Goal: Share content: Share content

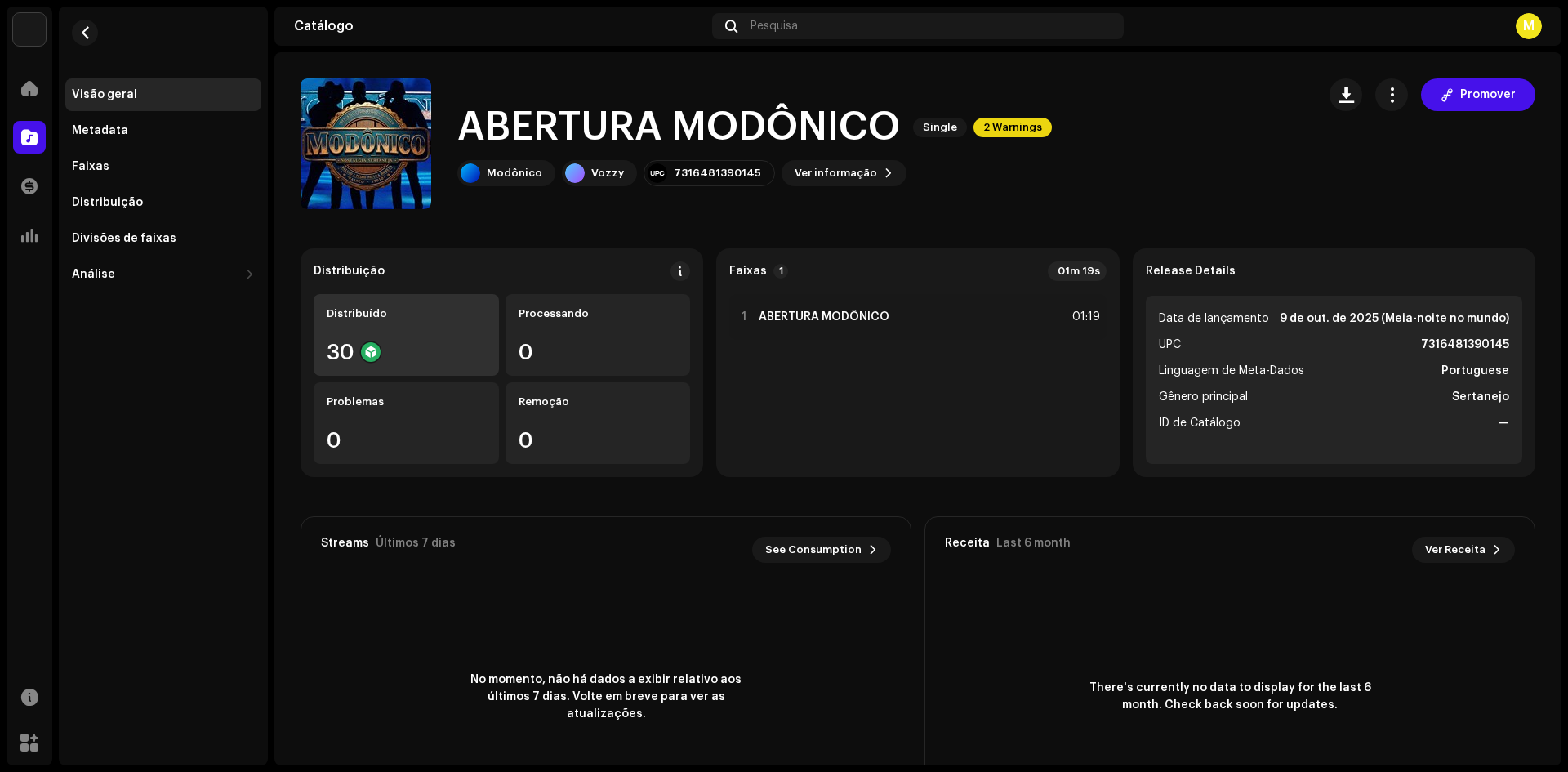
click at [453, 331] on div "Distribuído 30" at bounding box center [406, 335] width 185 height 82
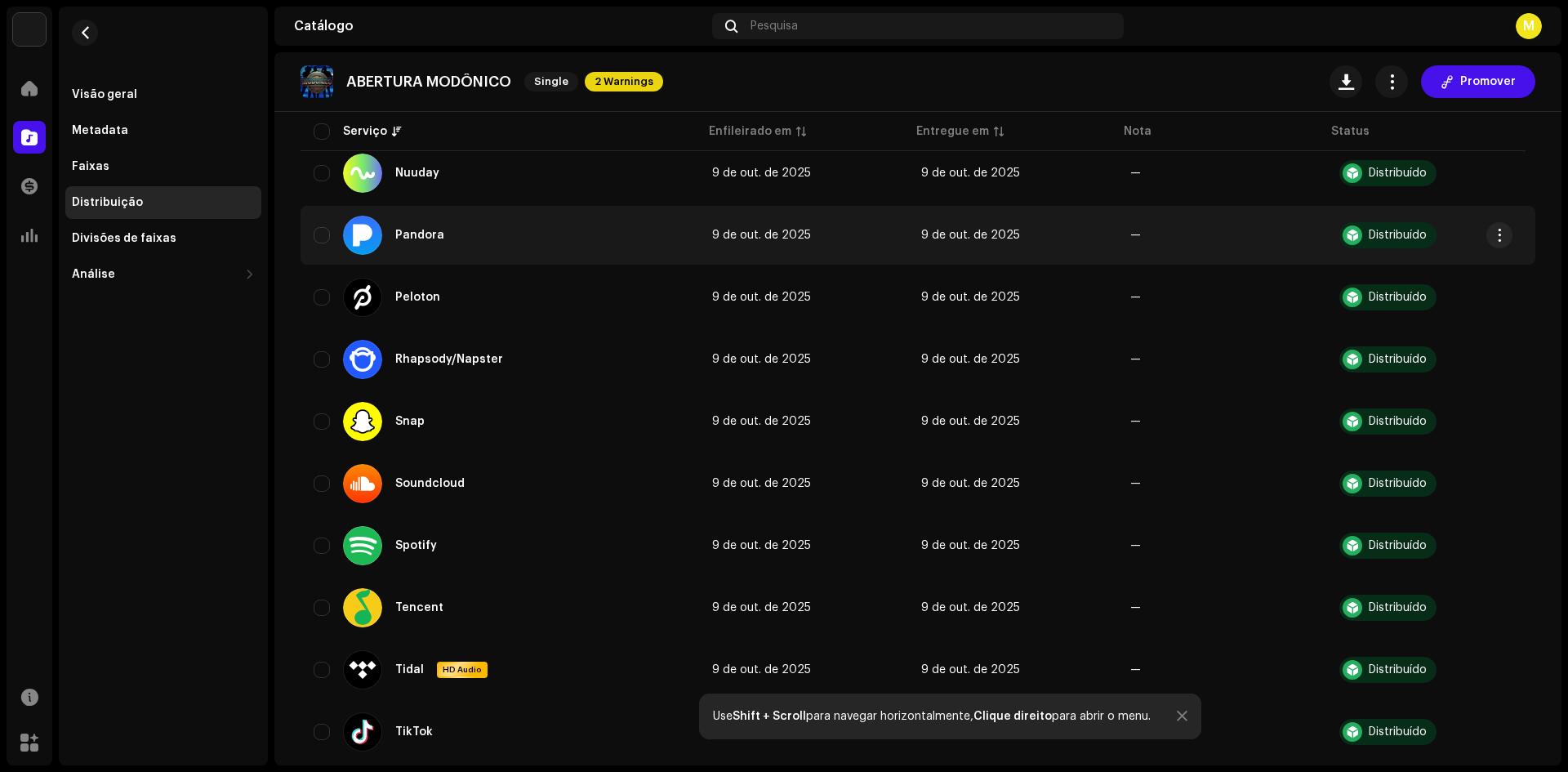
scroll to position [1513, 0]
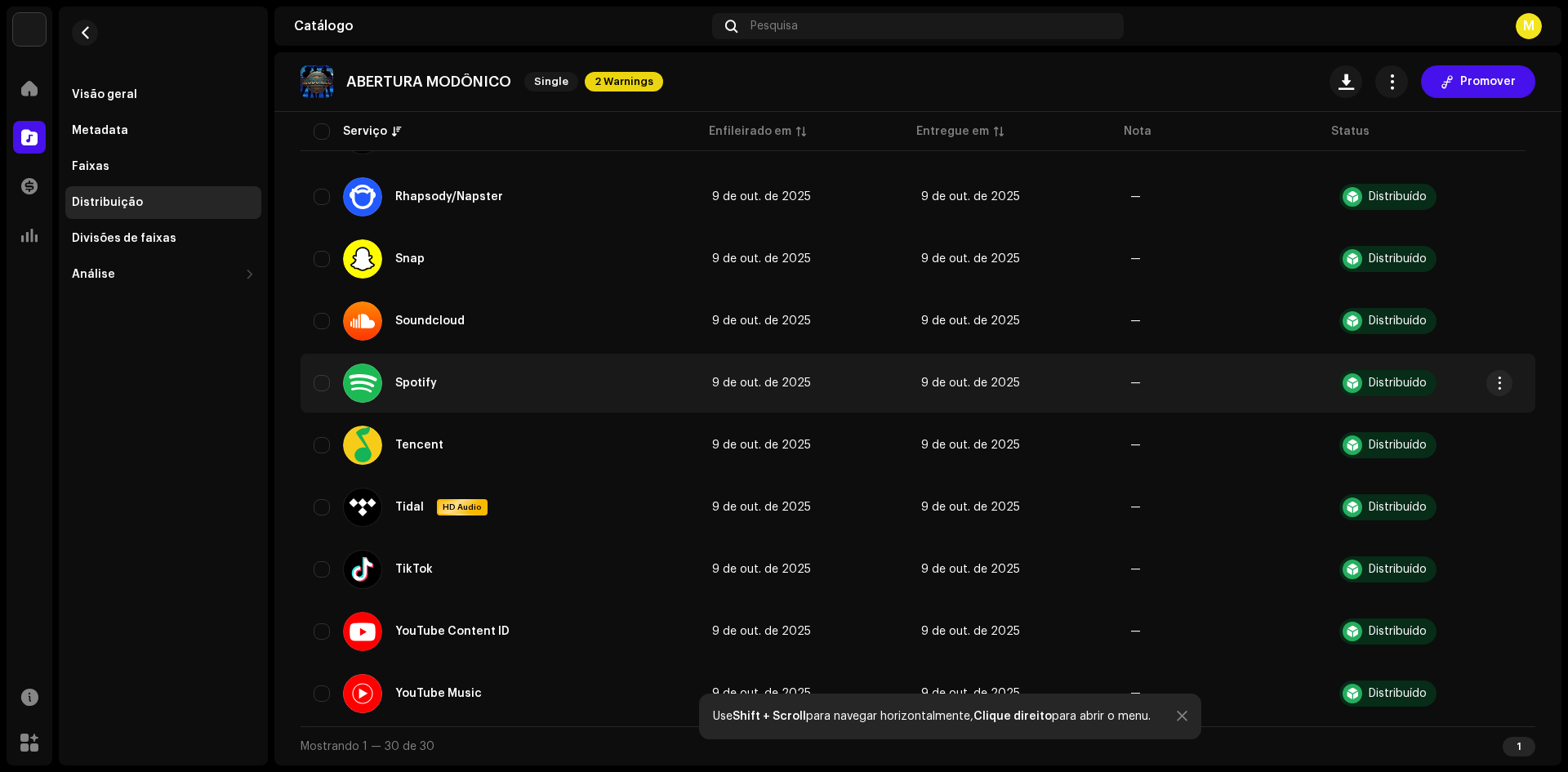
click at [420, 382] on div "Spotify" at bounding box center [415, 382] width 42 height 12
click at [1482, 382] on re-a-table-badge "Distribuído" at bounding box center [1430, 382] width 183 height 26
click at [1507, 382] on button "button" at bounding box center [1499, 382] width 26 height 26
click at [483, 368] on div "Spotify" at bounding box center [500, 383] width 373 height 39
click at [405, 380] on div "Spotify" at bounding box center [415, 382] width 42 height 12
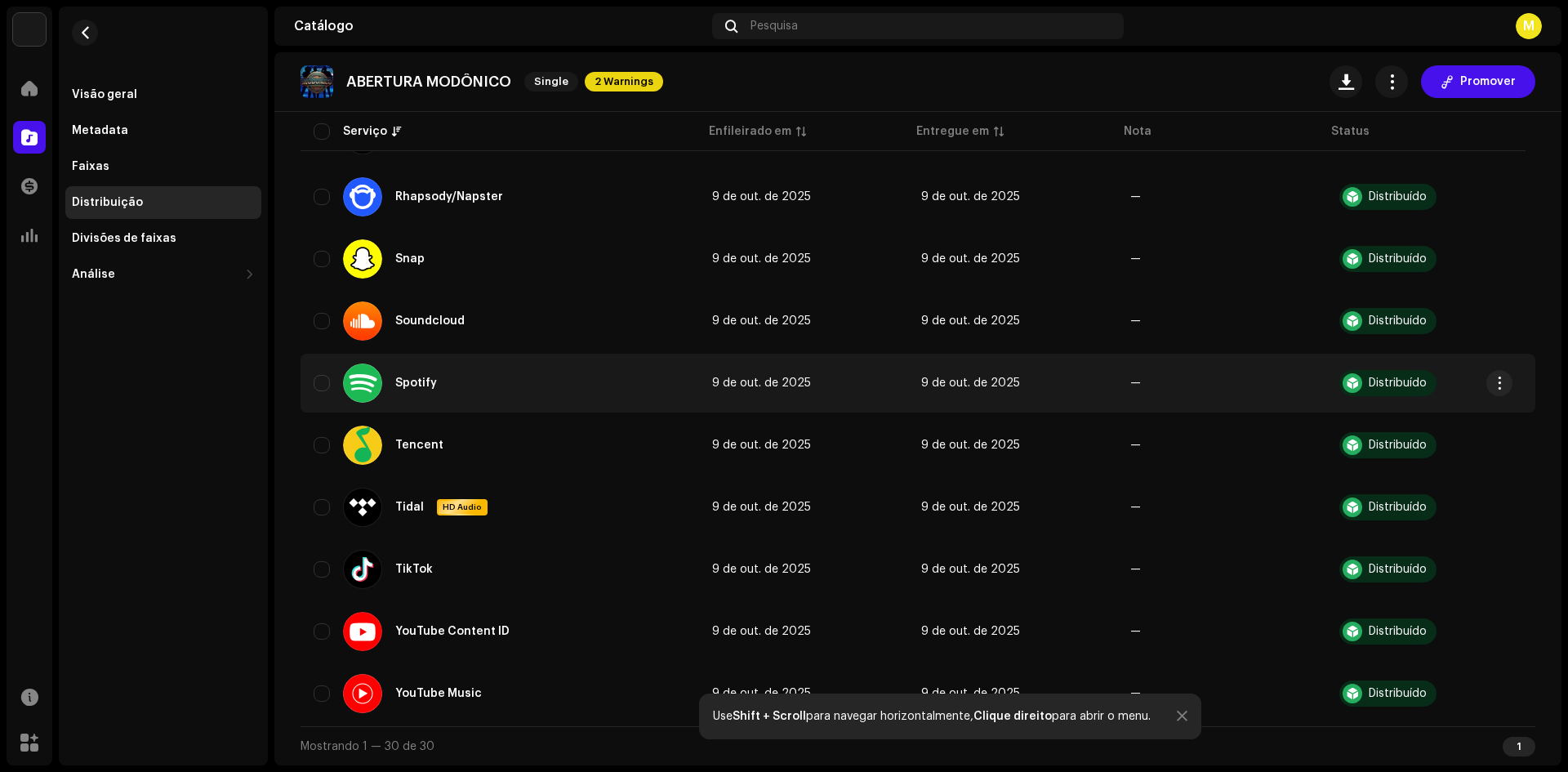
click at [431, 380] on div "Spotify" at bounding box center [415, 382] width 42 height 12
click at [587, 388] on div "Spotify" at bounding box center [500, 383] width 373 height 39
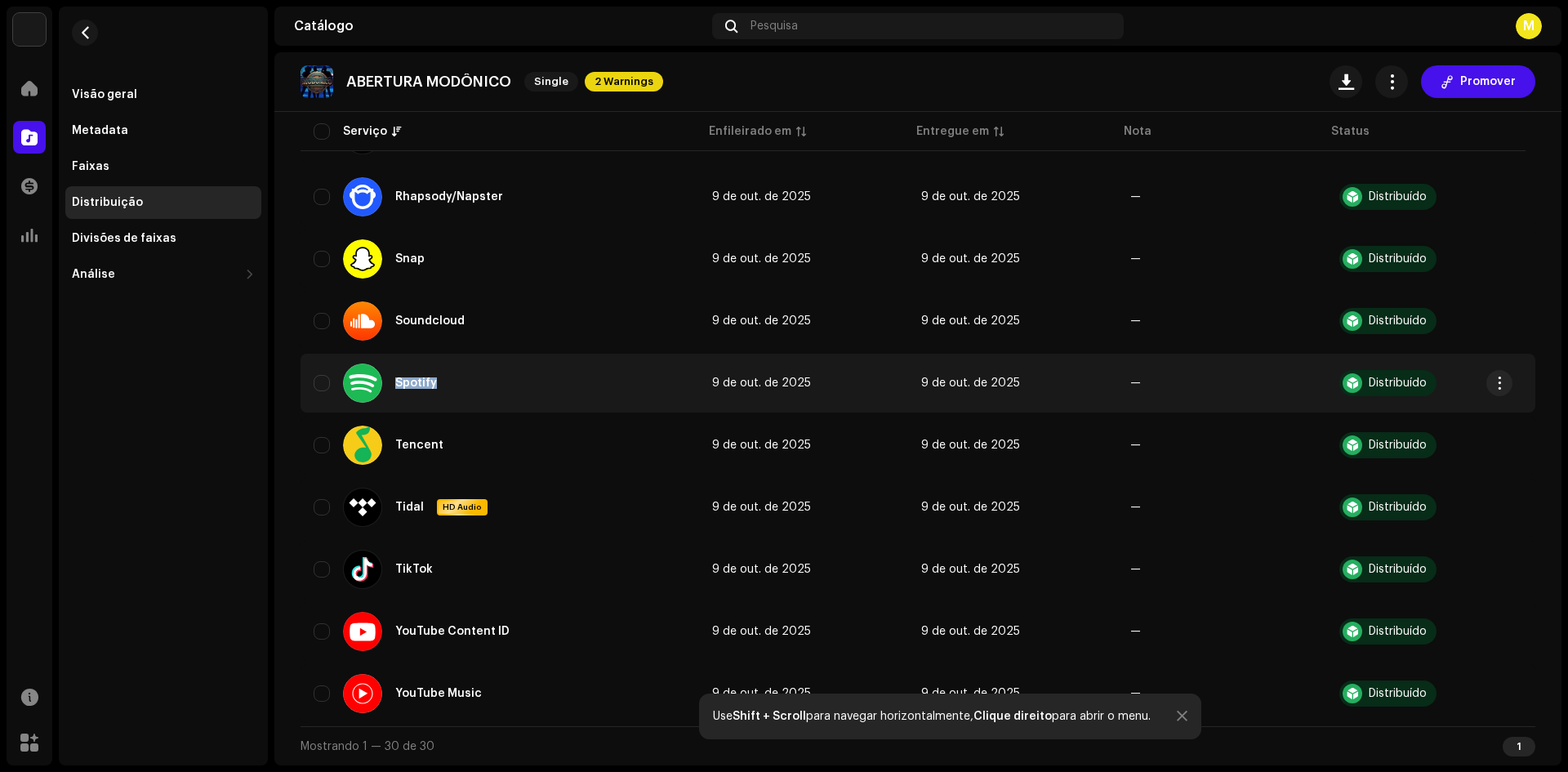
click at [587, 388] on div "Spotify" at bounding box center [500, 383] width 373 height 39
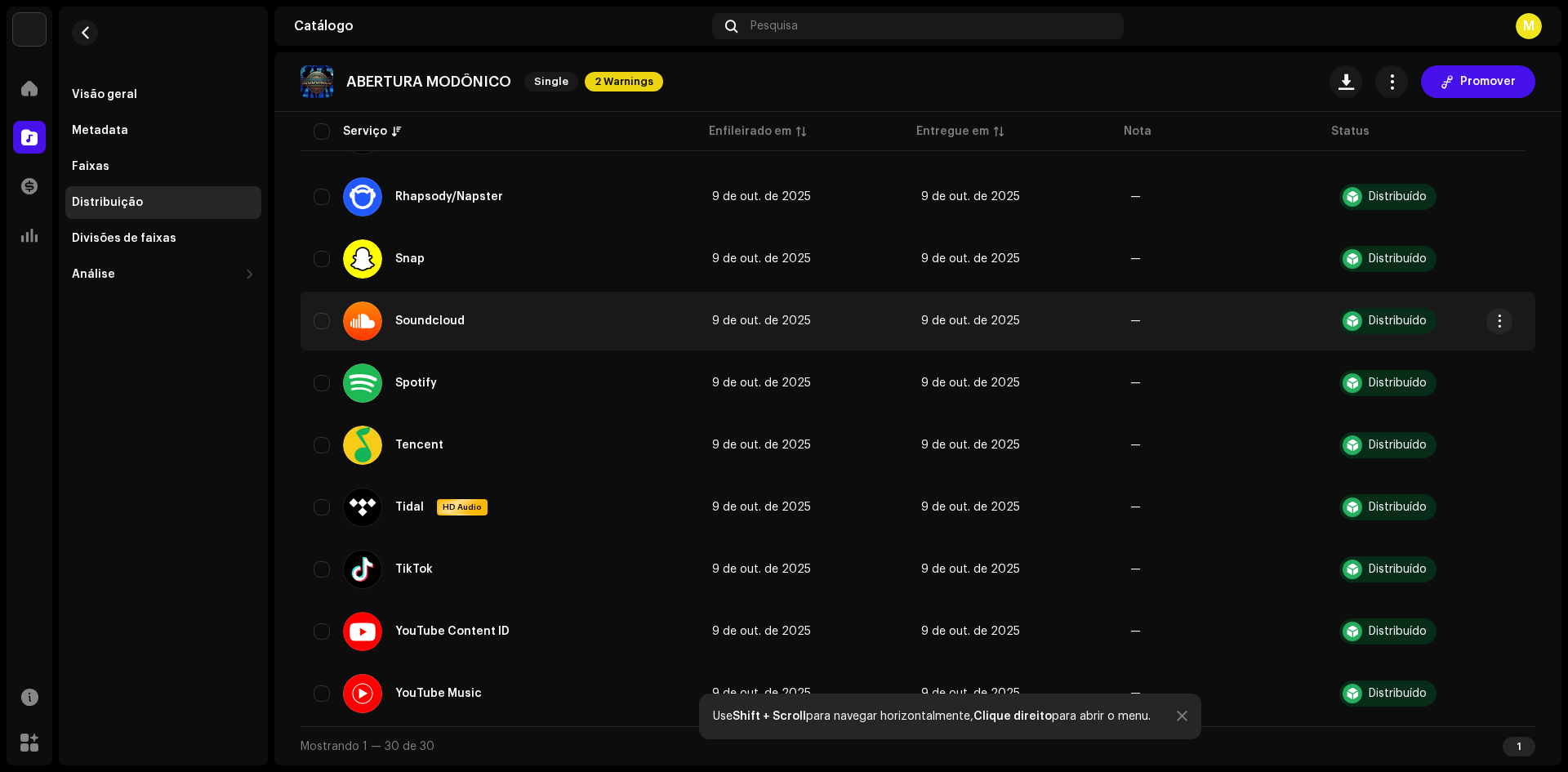
click at [517, 324] on div "Soundcloud" at bounding box center [500, 321] width 373 height 39
click at [480, 323] on div "Soundcloud" at bounding box center [500, 321] width 373 height 39
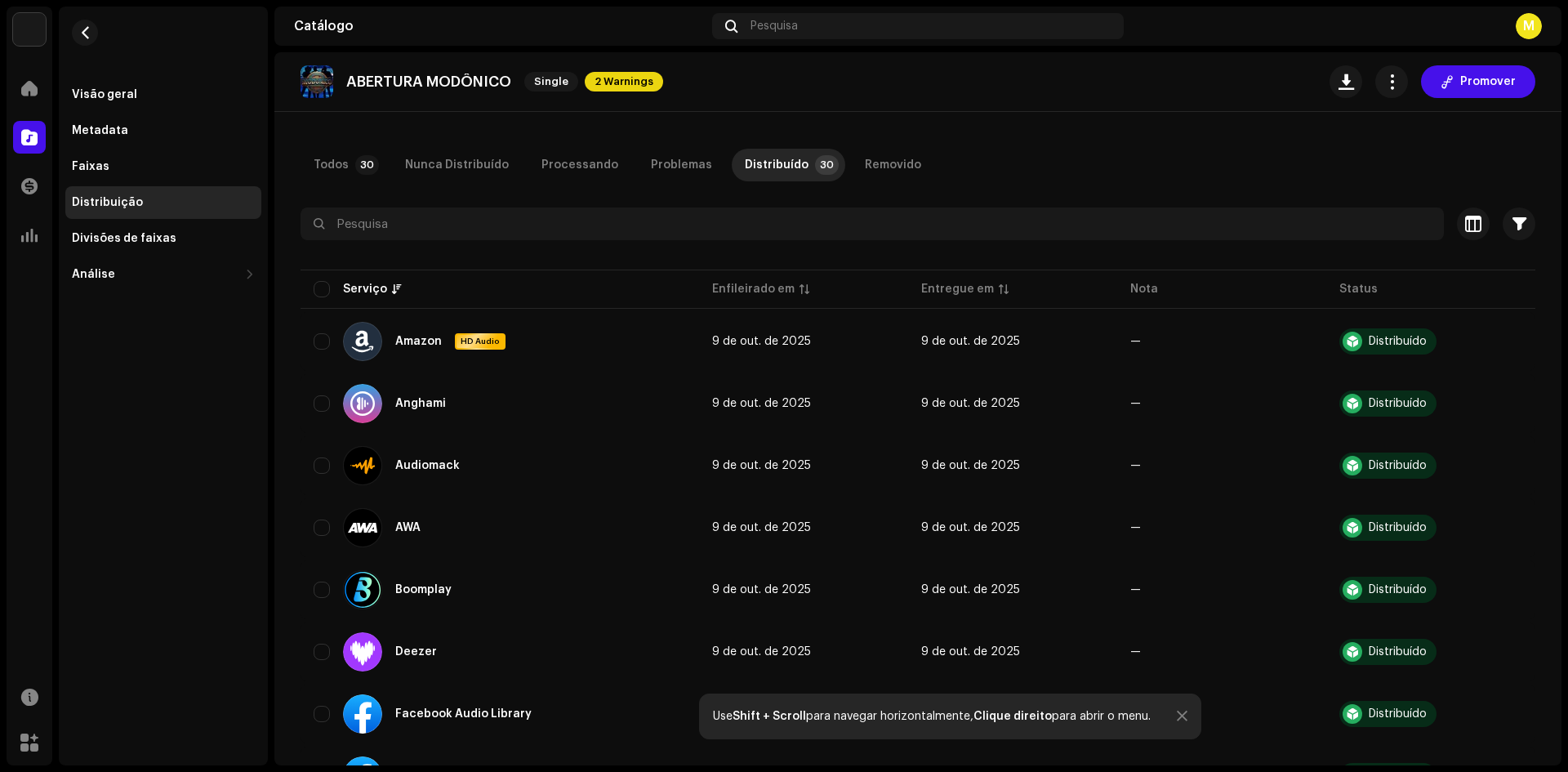
scroll to position [0, 0]
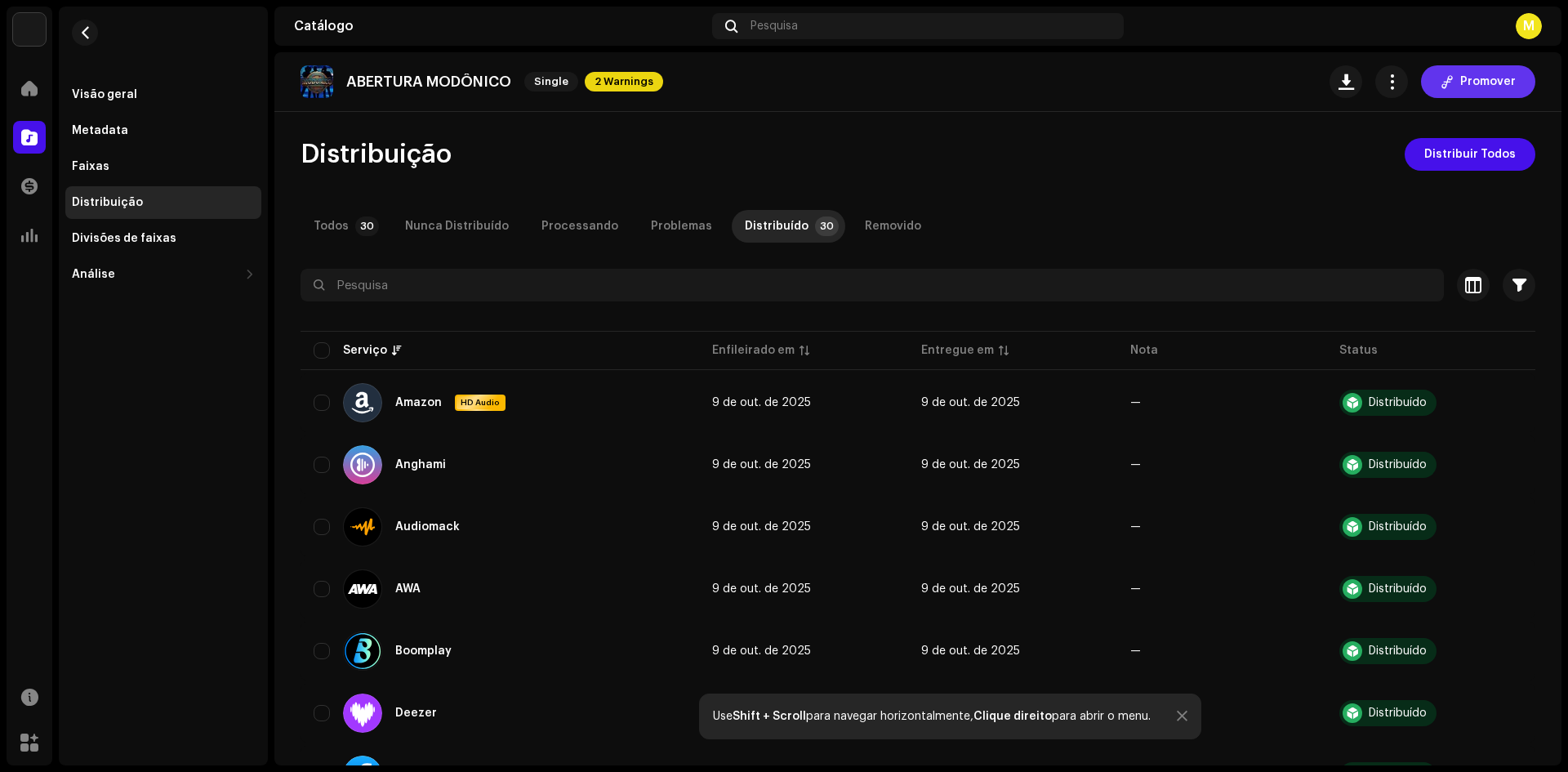
click at [1441, 87] on span at bounding box center [1447, 82] width 13 height 13
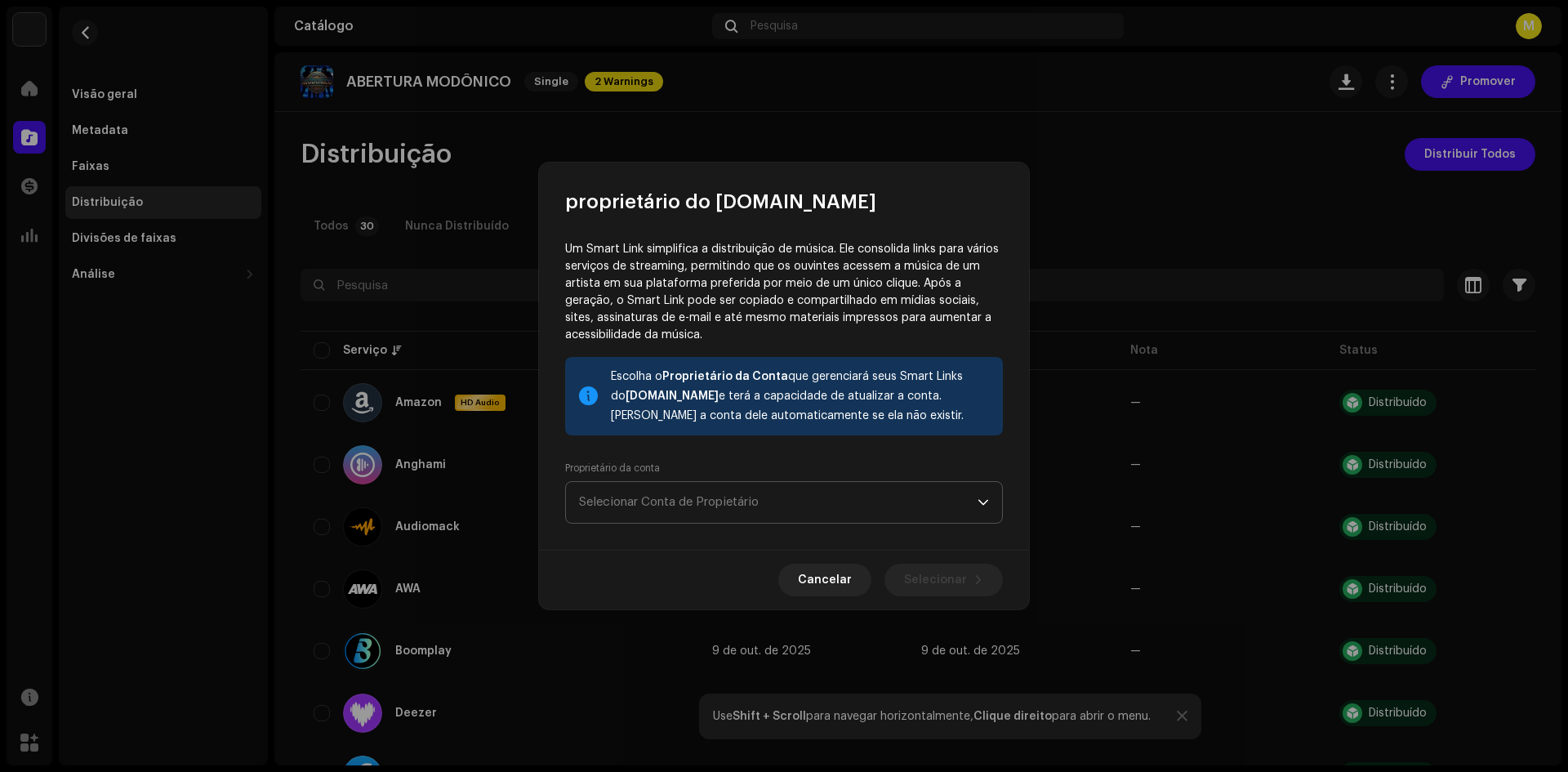
click at [776, 495] on span "Selecionar Conta de Propietário" at bounding box center [778, 502] width 398 height 41
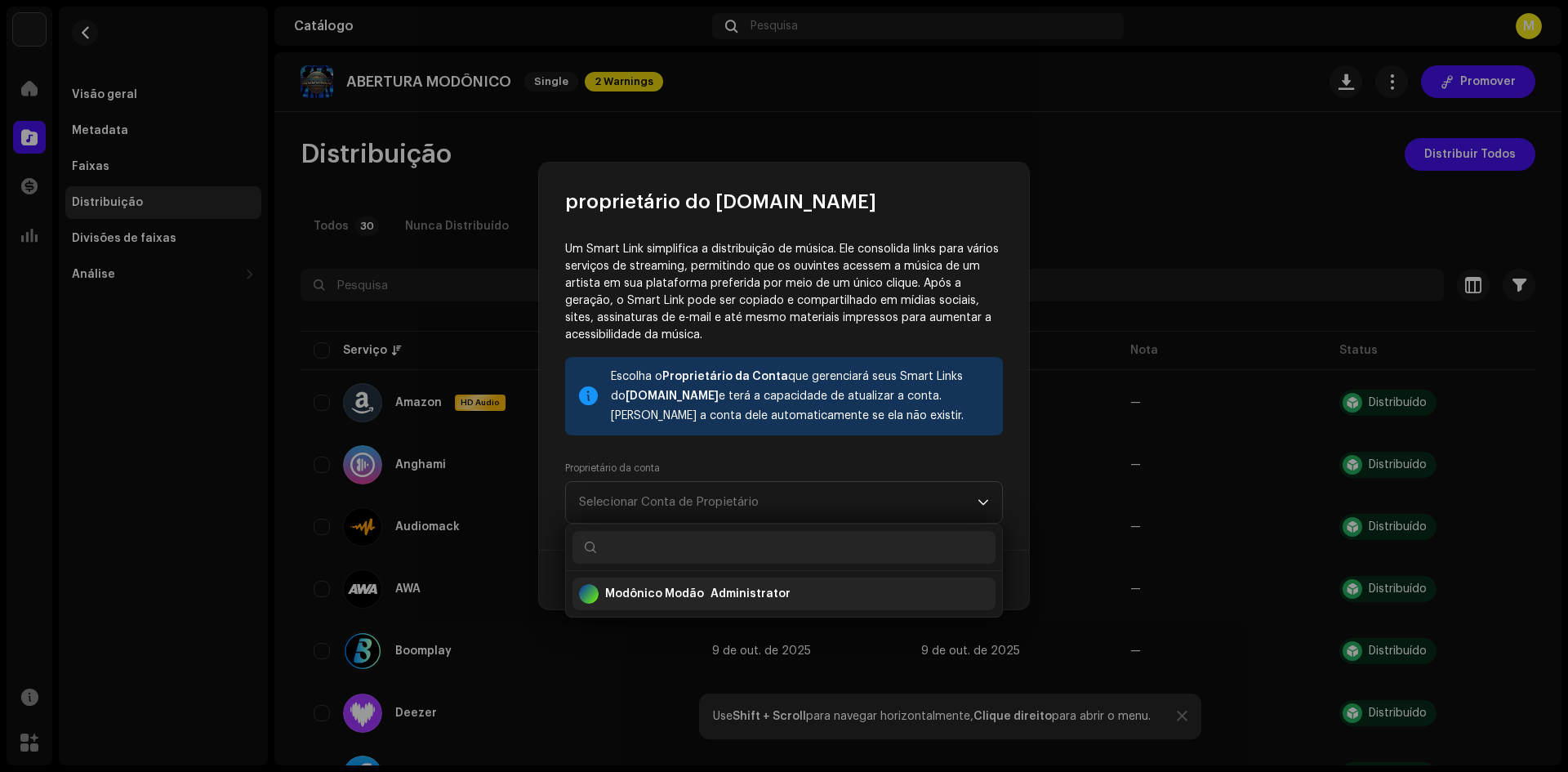
click at [691, 597] on div "Modônico Modão" at bounding box center [654, 594] width 98 height 16
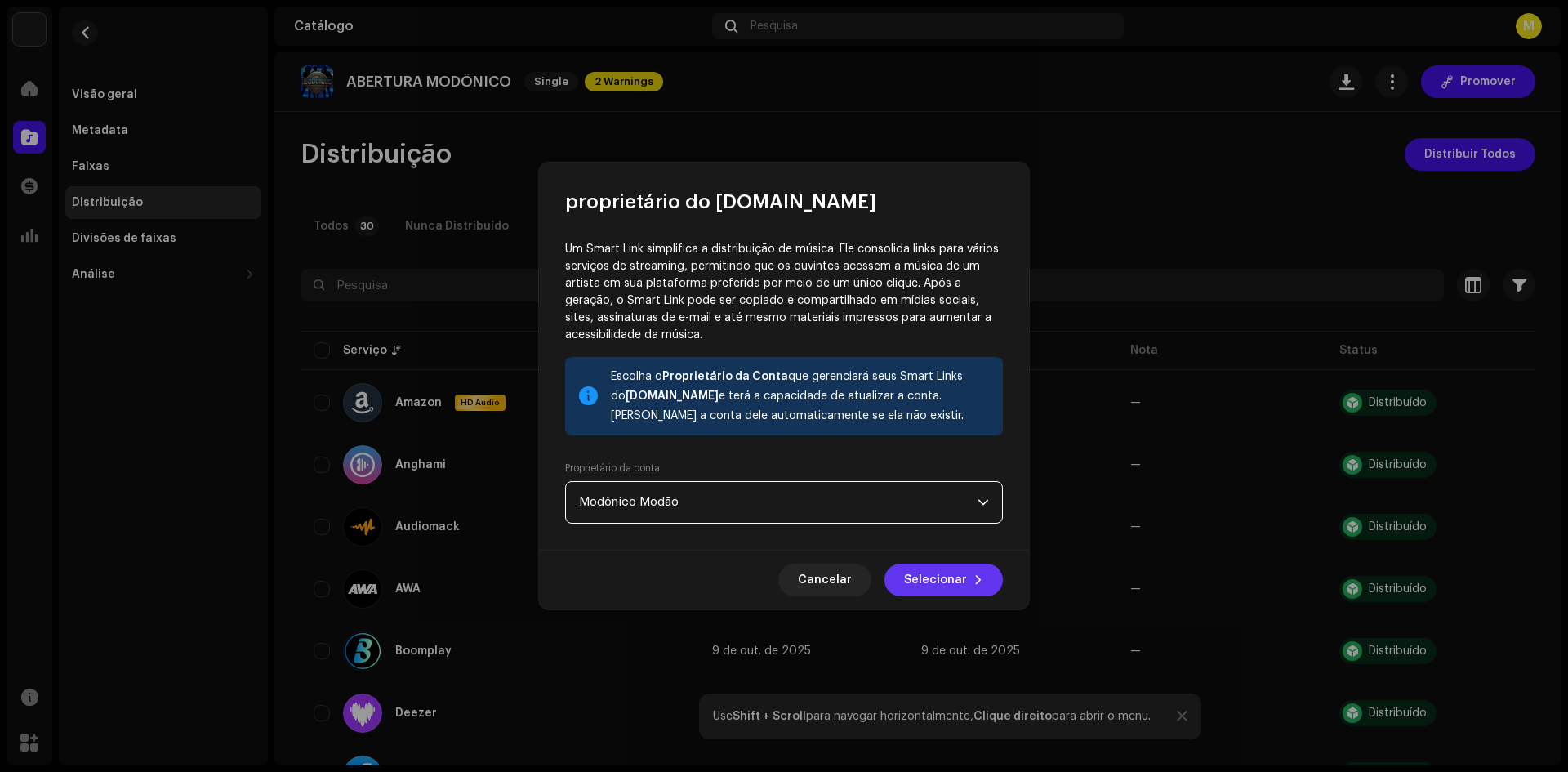
click at [914, 579] on span "Selecionar" at bounding box center [935, 579] width 63 height 33
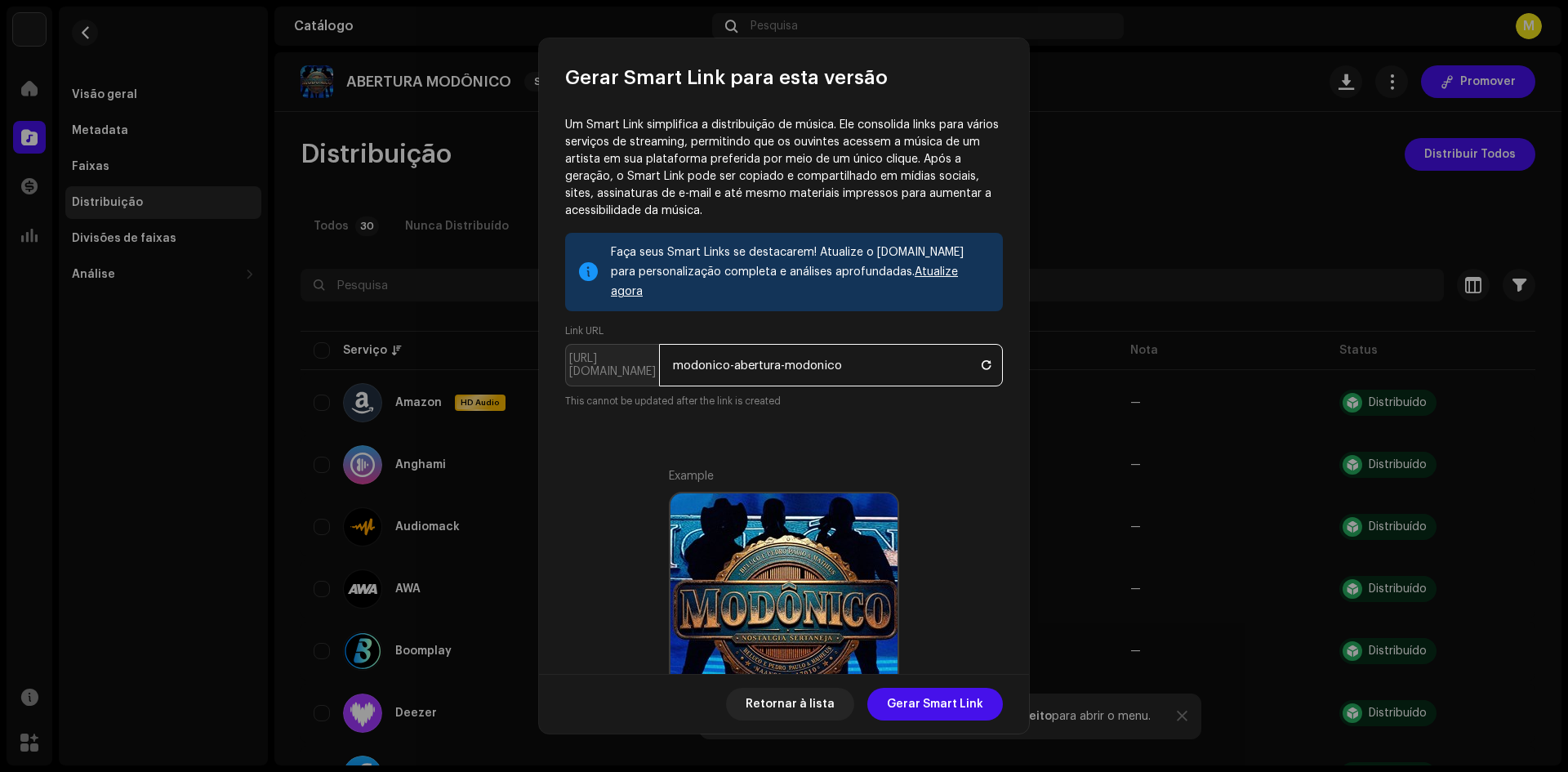
drag, startPoint x: 731, startPoint y: 346, endPoint x: 877, endPoint y: 347, distance: 146.0
click at [877, 347] on input "modonico-abertura-modonico" at bounding box center [831, 365] width 343 height 43
click at [948, 696] on span "Gerar Smart Link" at bounding box center [935, 704] width 97 height 33
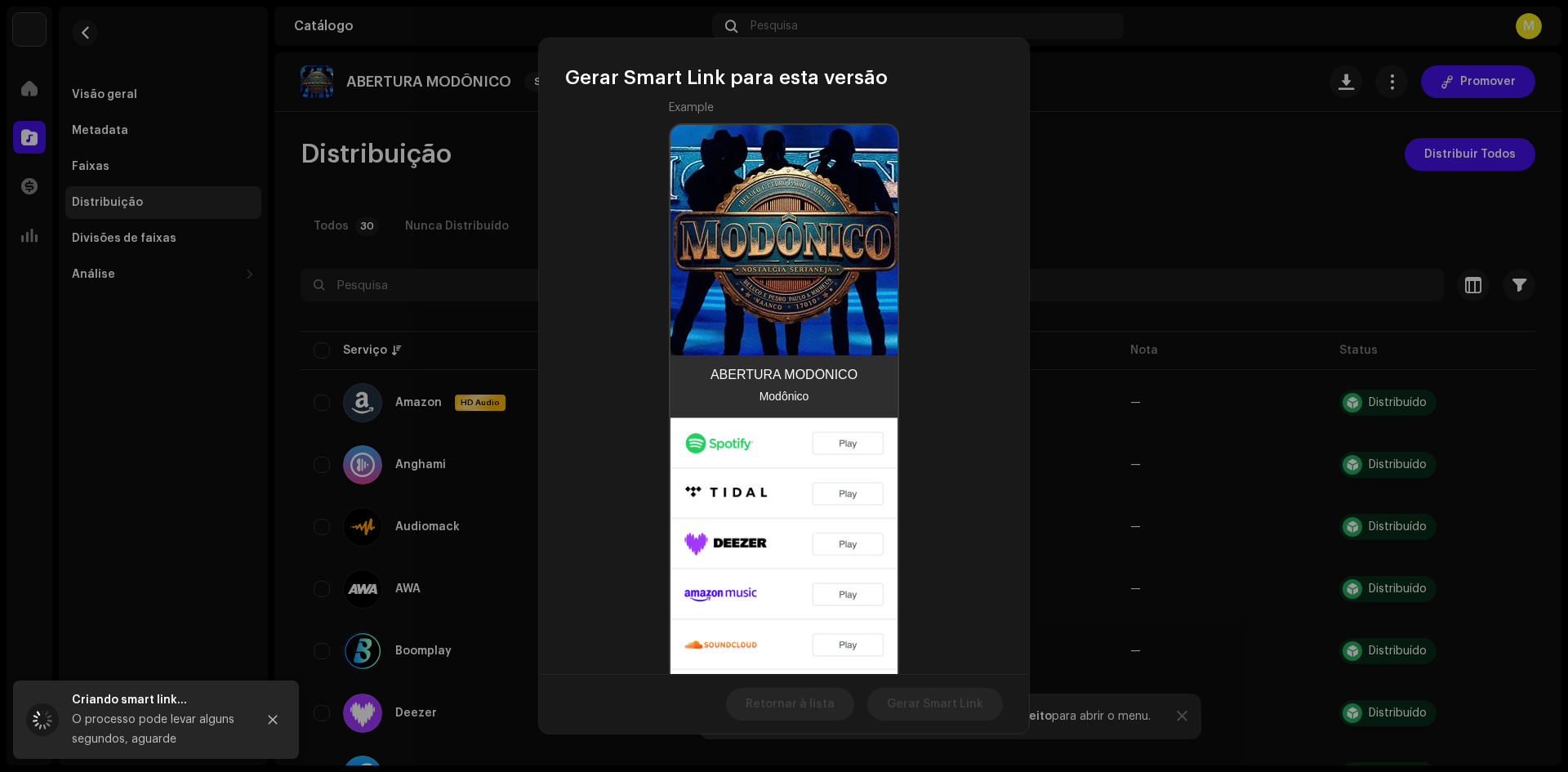
scroll to position [341, 0]
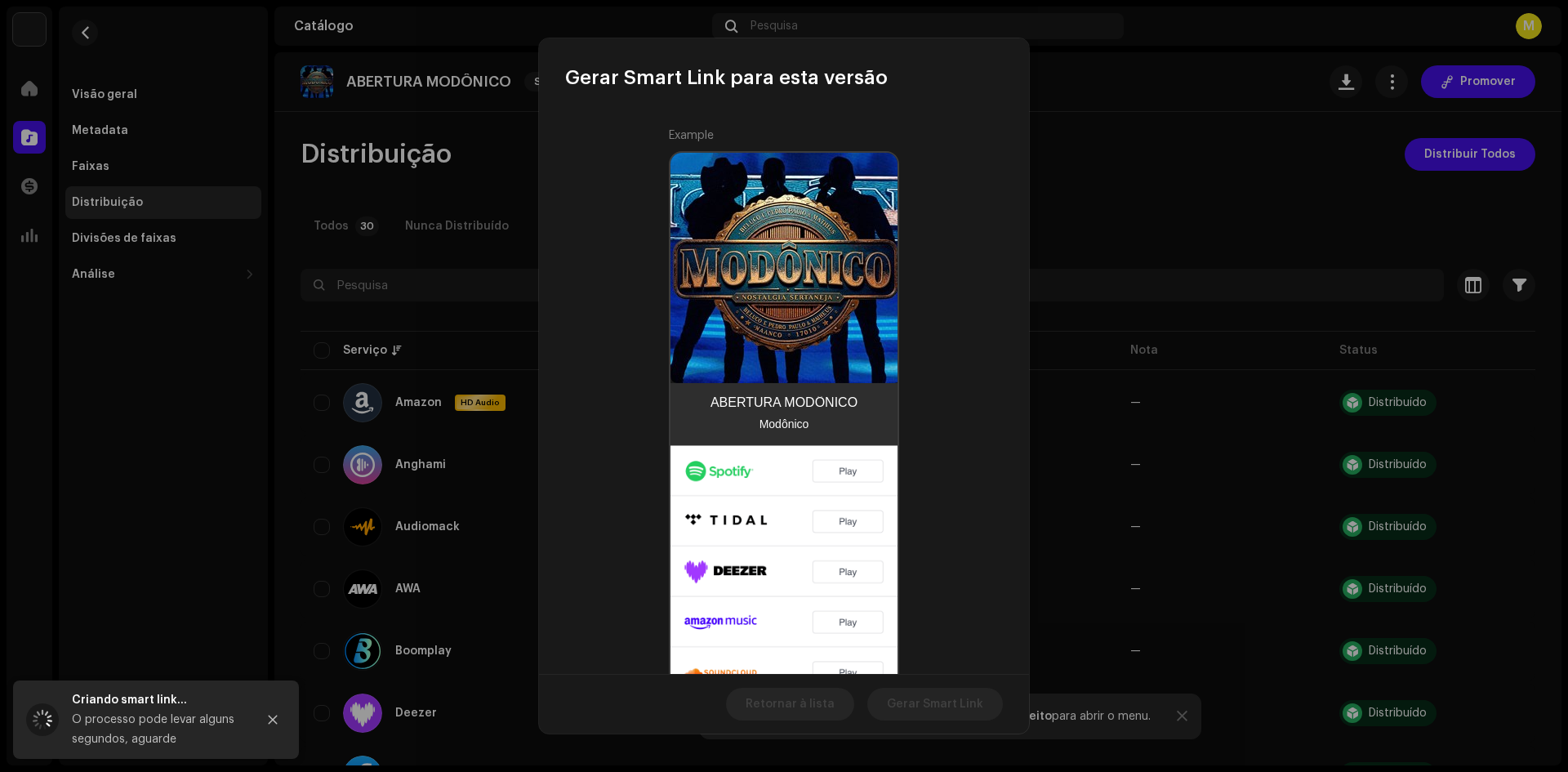
click at [852, 454] on img at bounding box center [784, 596] width 227 height 303
type input "modonico-abertura-modonico"
